Goal: Information Seeking & Learning: Check status

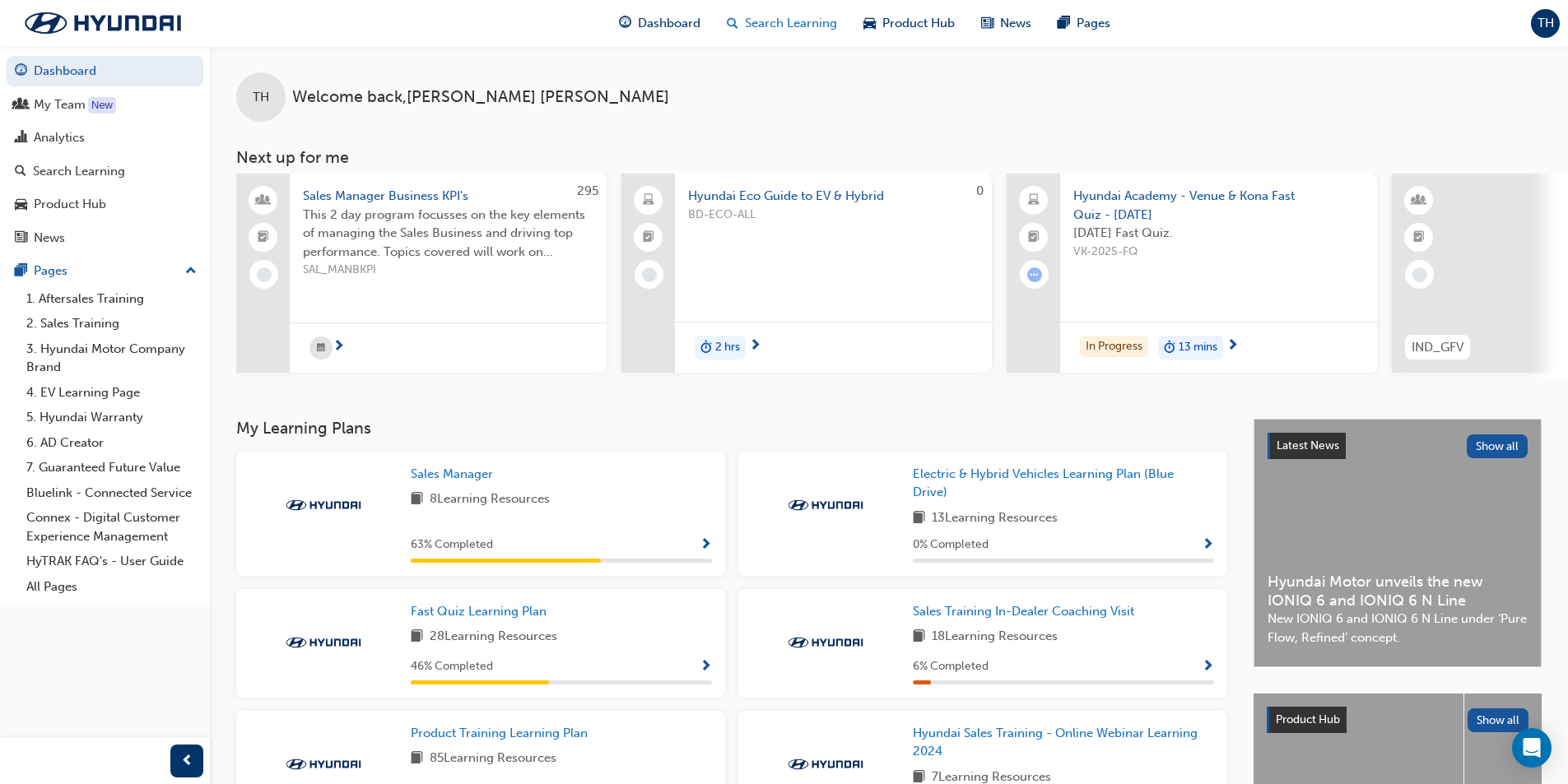
click at [787, 20] on span "Search Learning" at bounding box center [791, 24] width 92 height 19
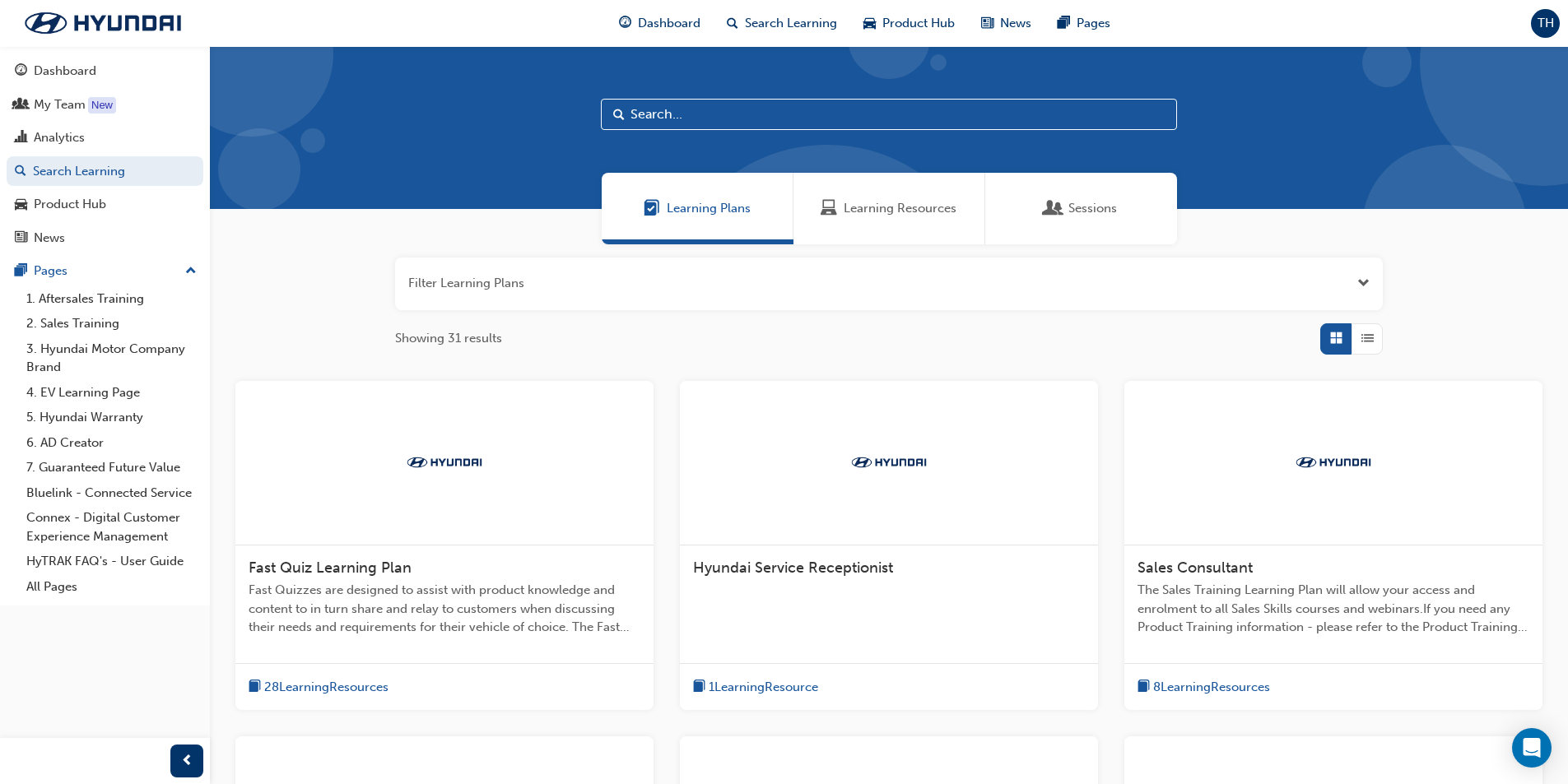
click at [1090, 218] on div "Sessions" at bounding box center [1081, 208] width 192 height 71
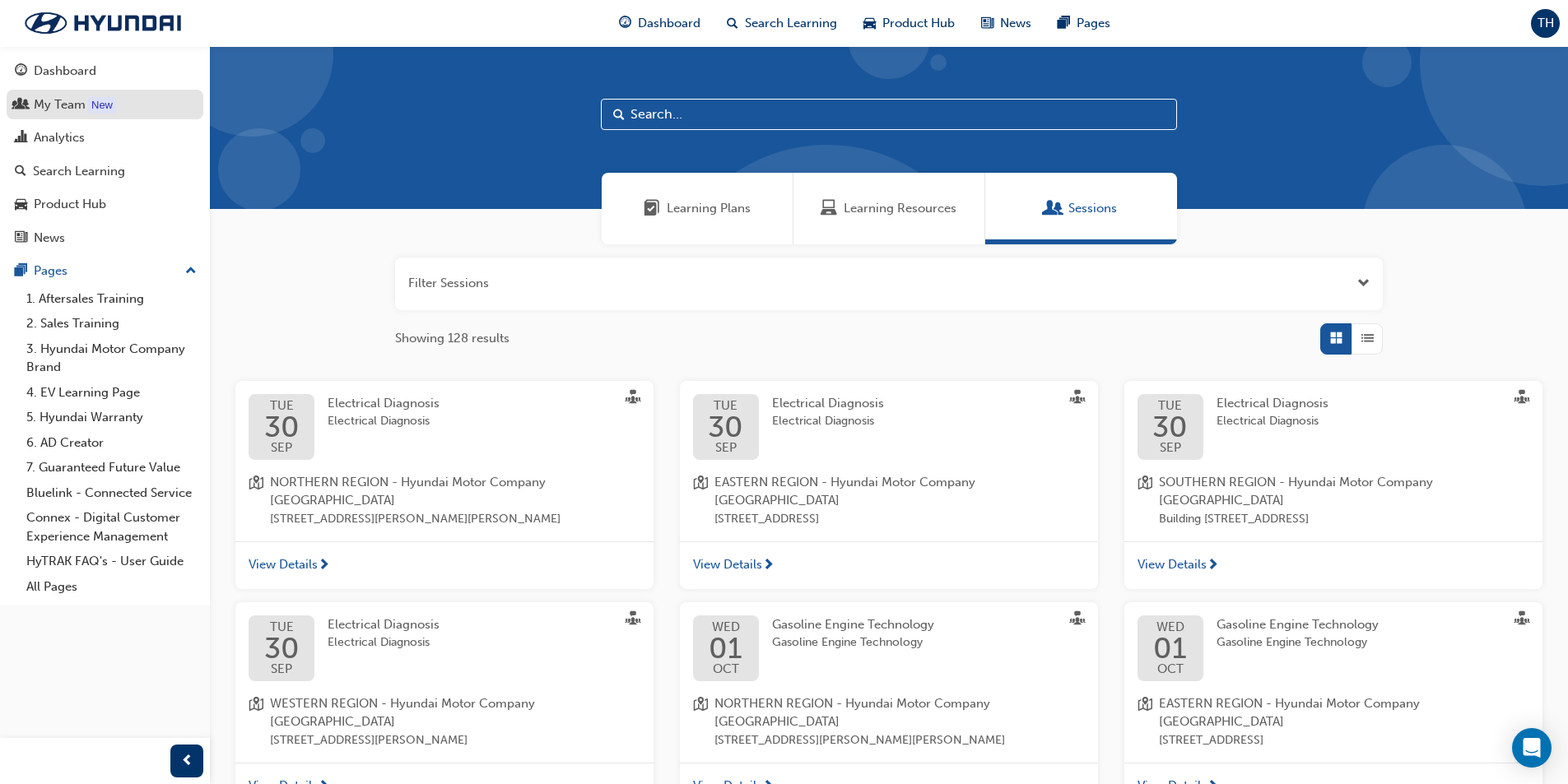
click at [66, 100] on div "My Team" at bounding box center [60, 105] width 52 height 19
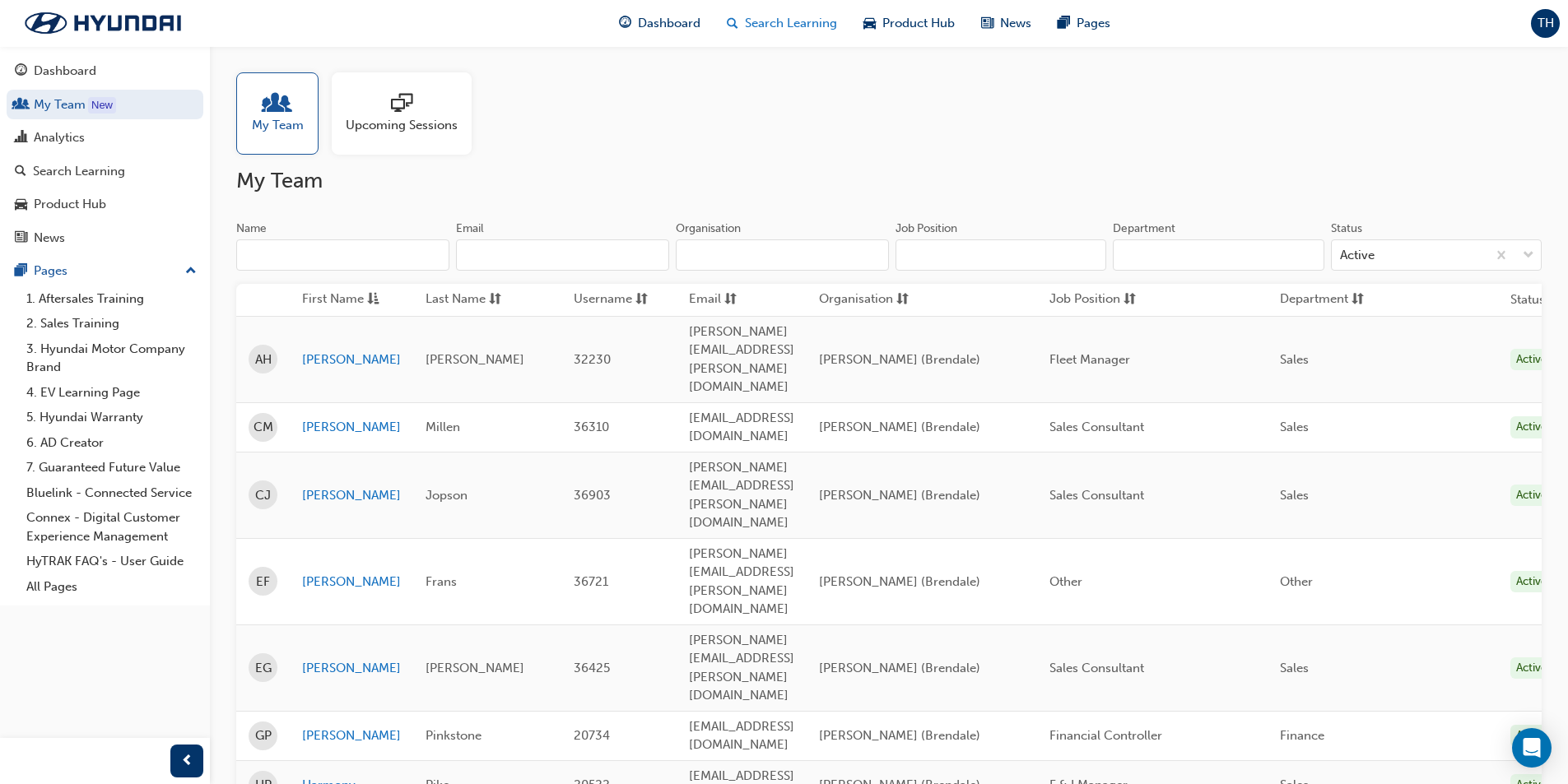
click at [779, 29] on span "Search Learning" at bounding box center [791, 24] width 92 height 19
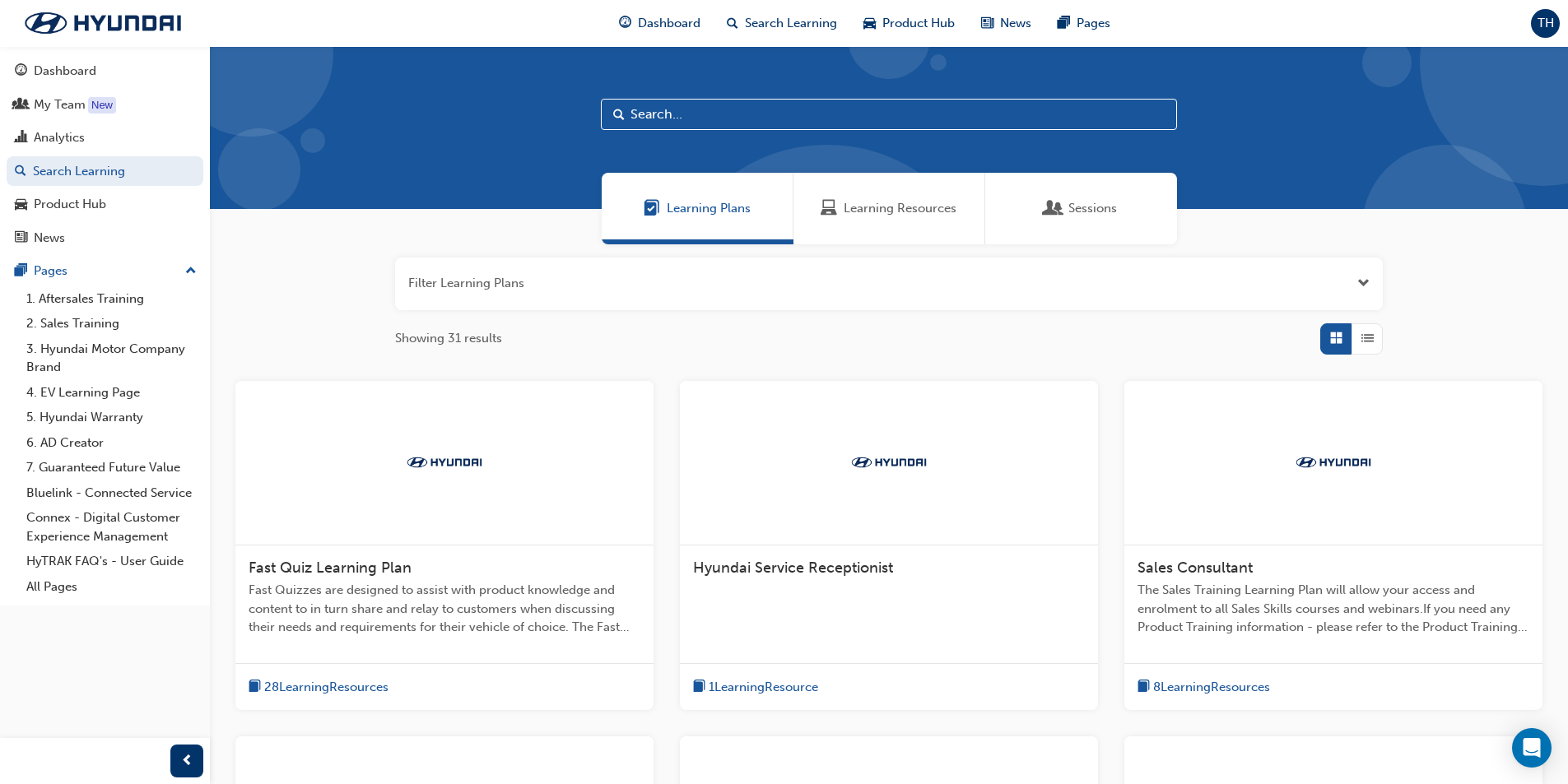
click at [1074, 208] on span "Sessions" at bounding box center [1093, 208] width 49 height 19
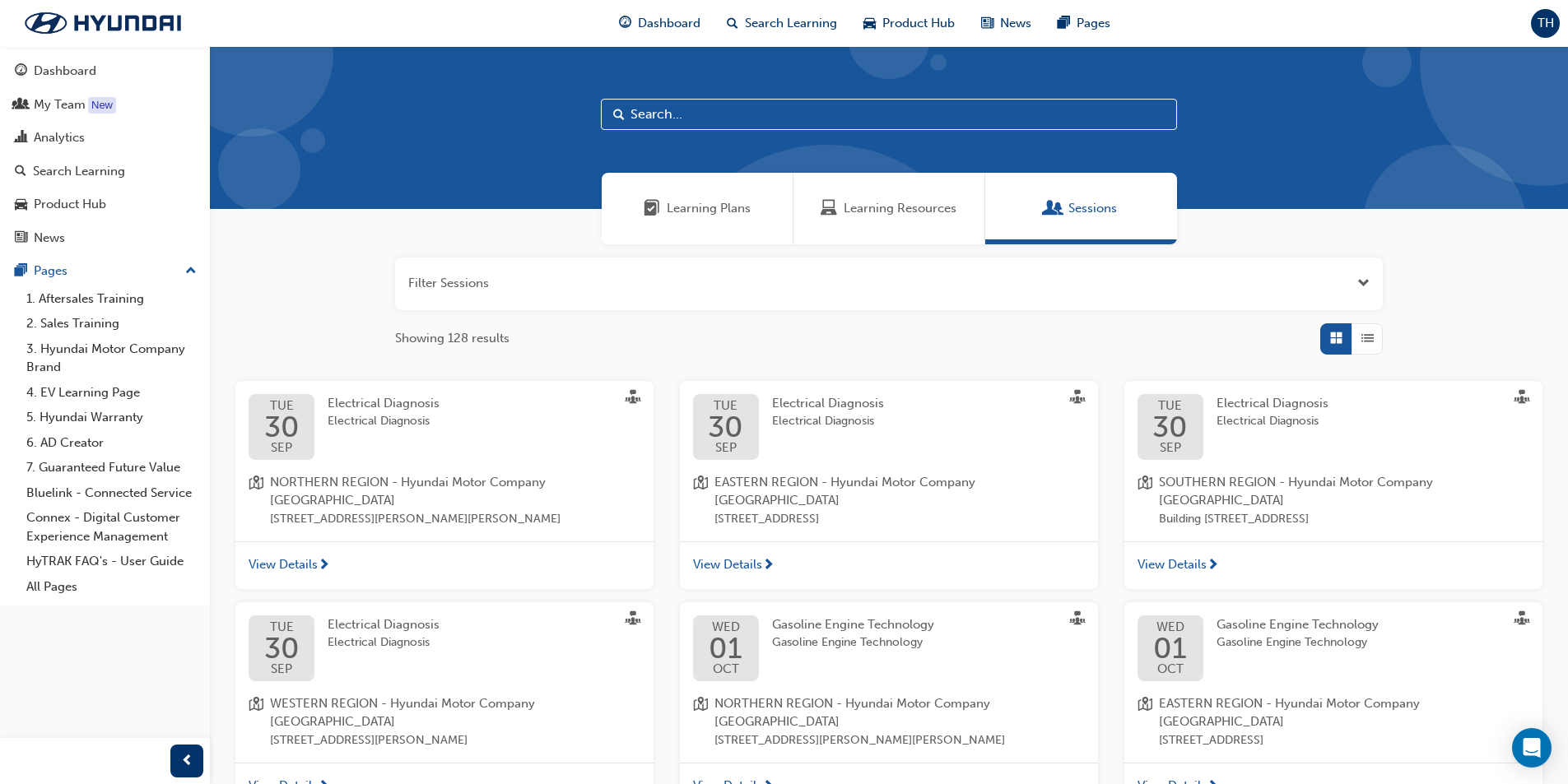
click at [648, 283] on button "button" at bounding box center [889, 283] width 988 height 53
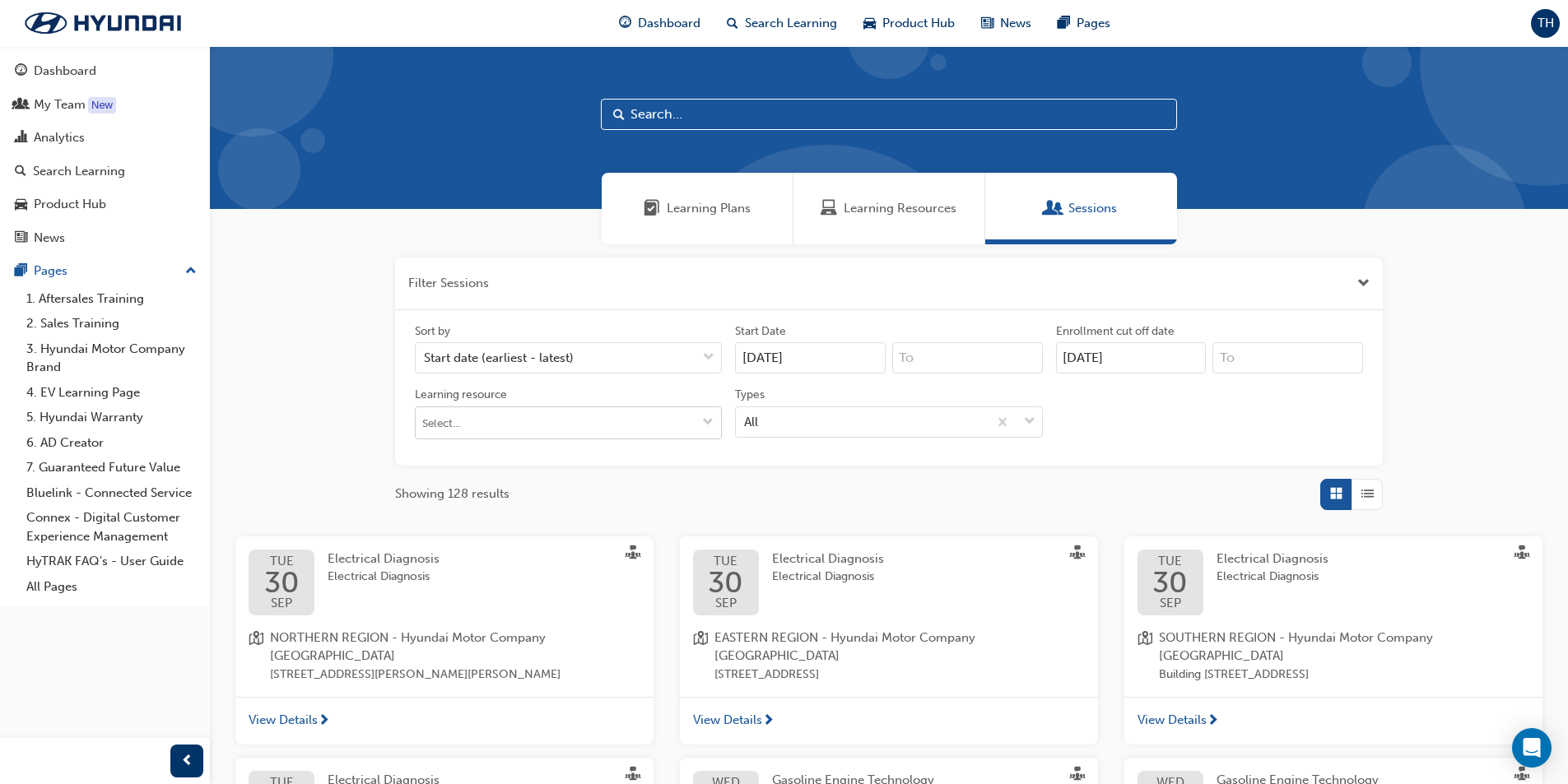
click at [617, 425] on input "Learning resource" at bounding box center [568, 423] width 305 height 31
click at [617, 425] on input "Learning resource No results, type at least 1 character of title or code" at bounding box center [568, 423] width 305 height 31
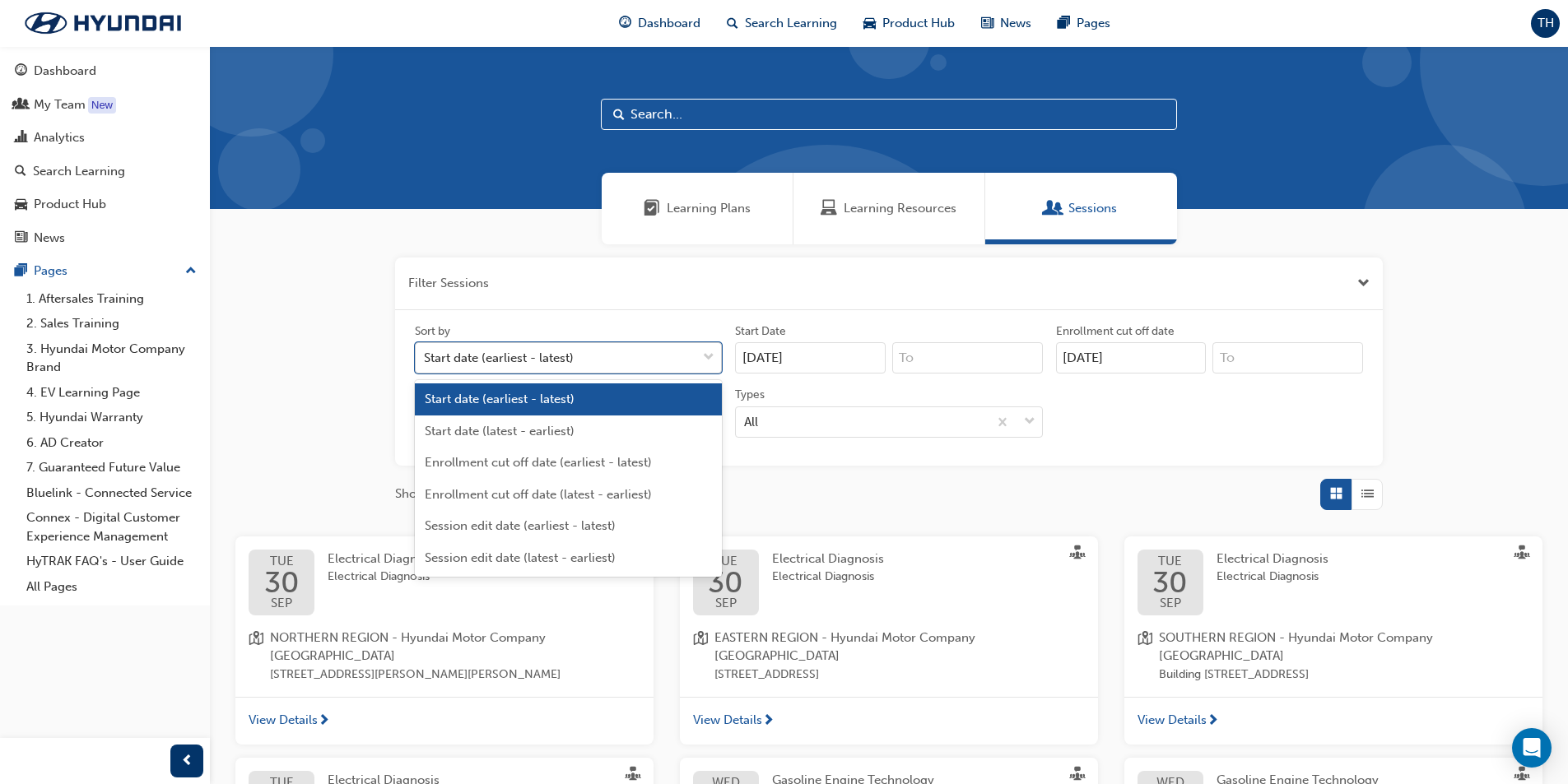
click at [634, 358] on div "Start date (earliest - latest)" at bounding box center [556, 358] width 281 height 29
click at [425, 358] on input "Sort by option Start date (earliest - latest) focused, 1 of 6. 6 results availa…" at bounding box center [425, 357] width 2 height 14
click at [327, 351] on div "Filter Sessions Sort by option Start date (earliest - latest) focused, 1 of 6. …" at bounding box center [889, 756] width 1358 height 1024
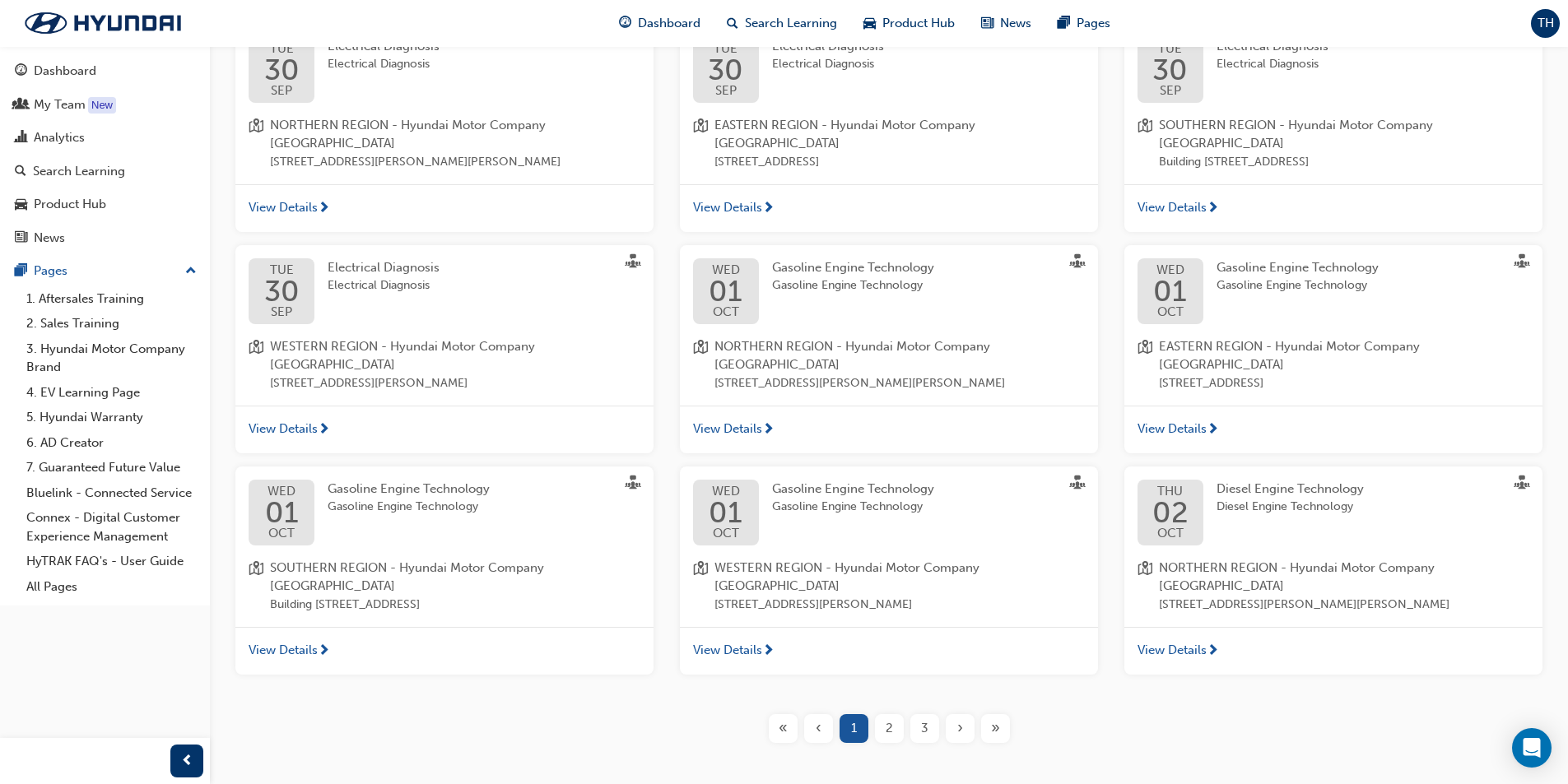
scroll to position [523, 0]
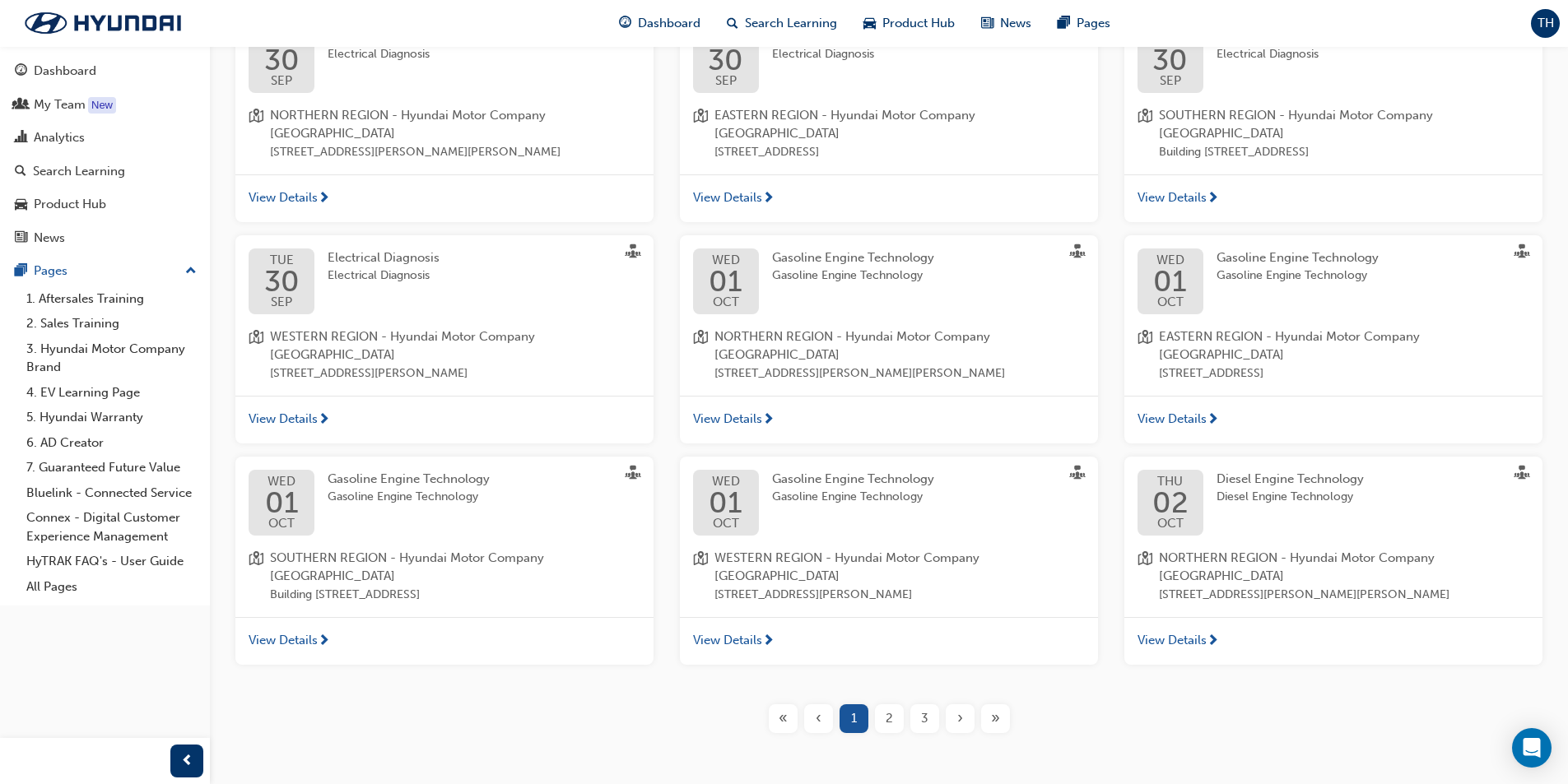
click at [890, 709] on span "2" at bounding box center [889, 718] width 8 height 19
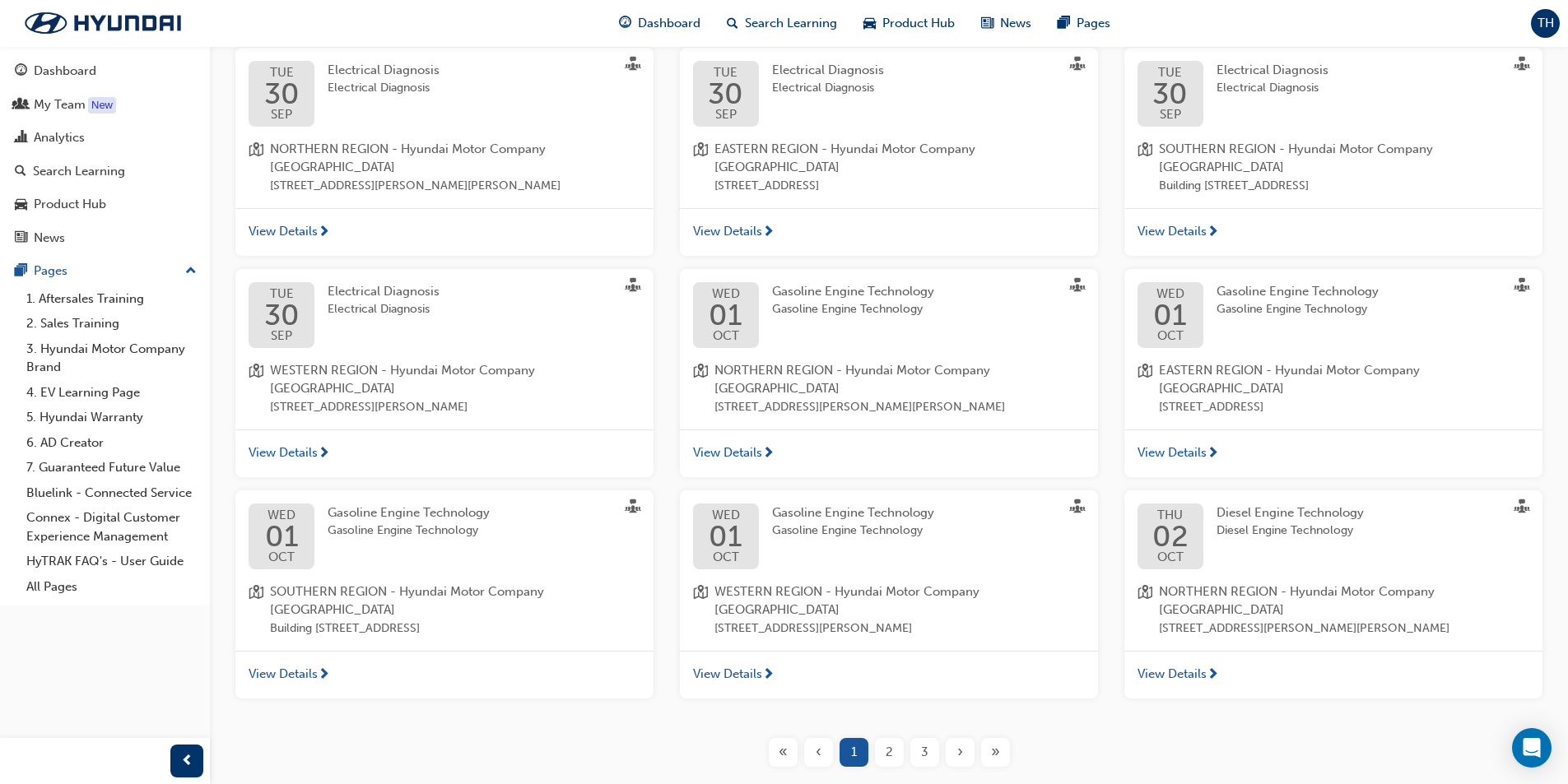
scroll to position [523, 0]
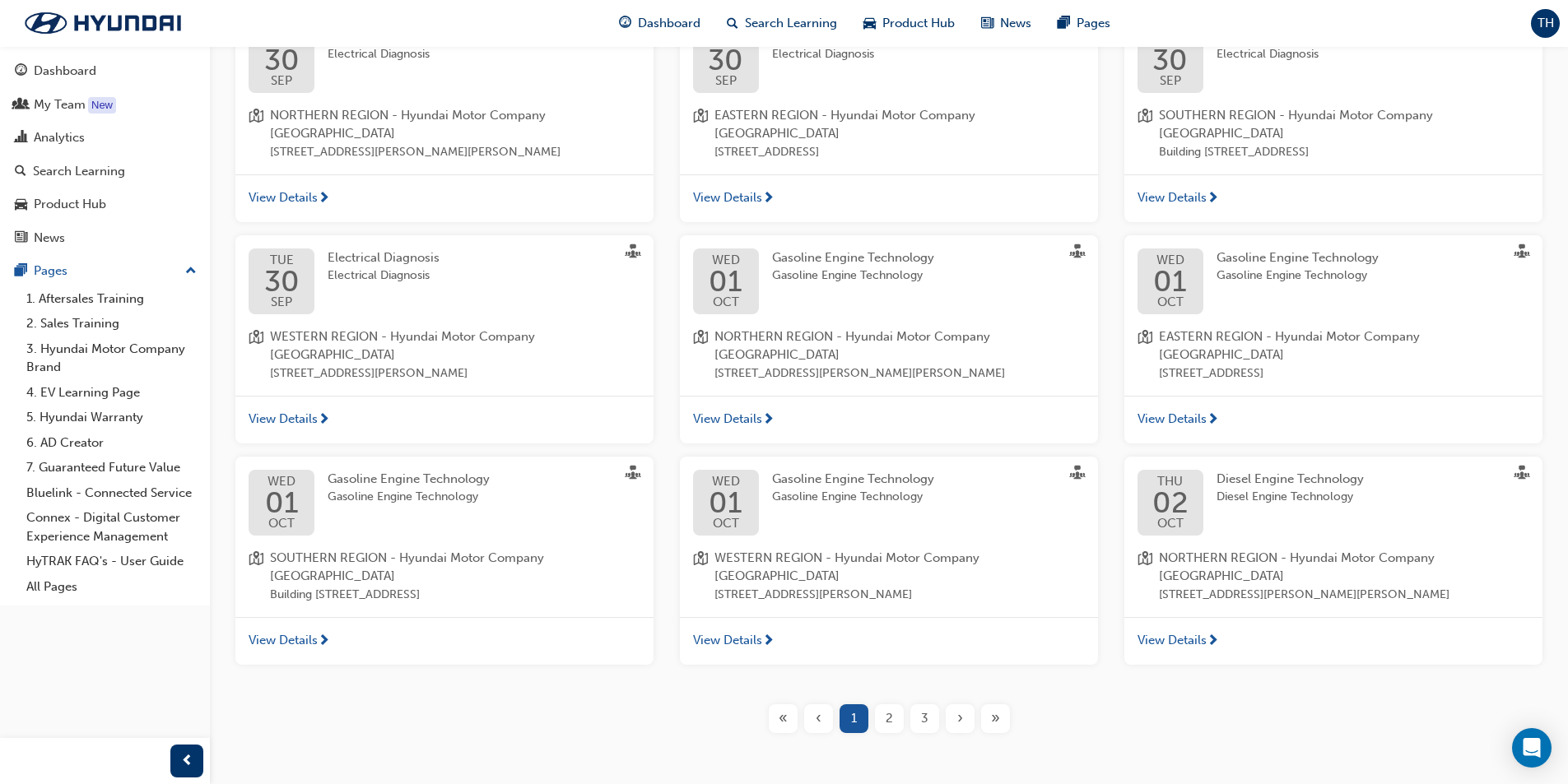
click at [888, 709] on span "2" at bounding box center [889, 718] width 8 height 19
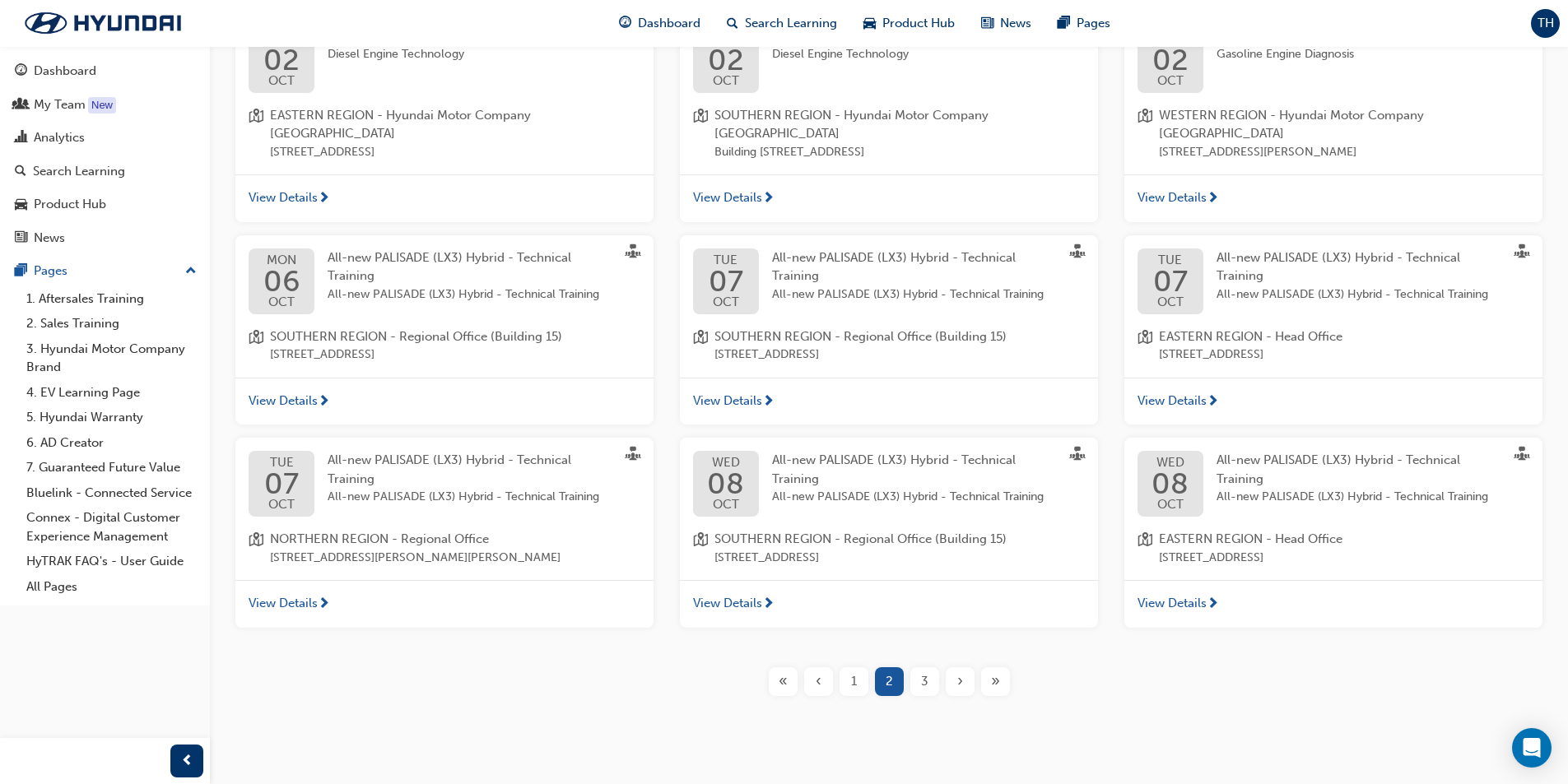
click at [928, 667] on div "3" at bounding box center [925, 681] width 29 height 29
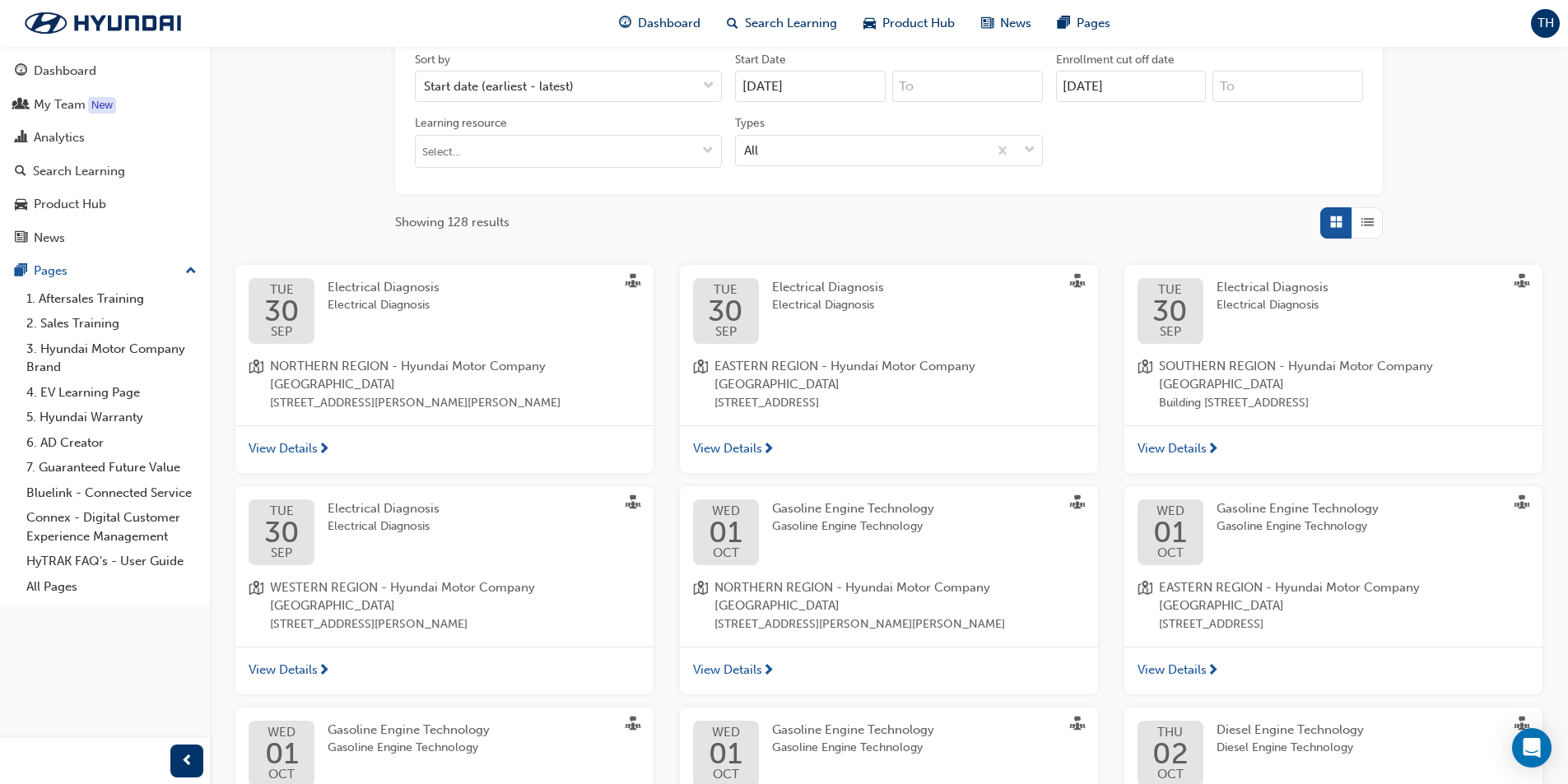
scroll to position [193, 0]
